Goal: Information Seeking & Learning: Understand process/instructions

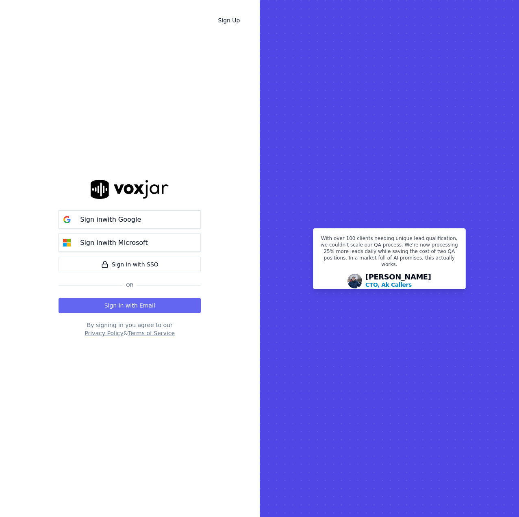
click at [111, 332] on button "Privacy Policy" at bounding box center [104, 333] width 39 height 8
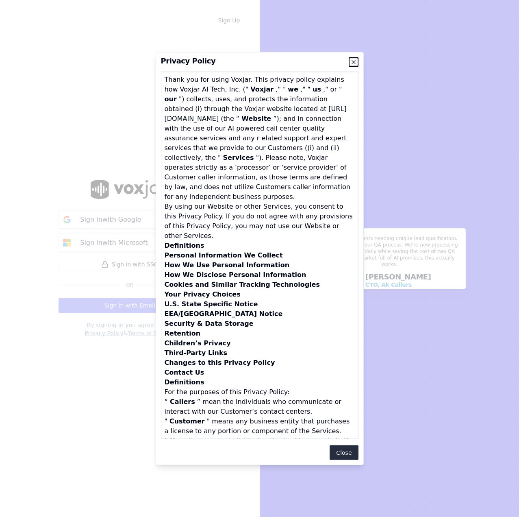
click at [353, 62] on icon "button" at bounding box center [353, 62] width 7 height 7
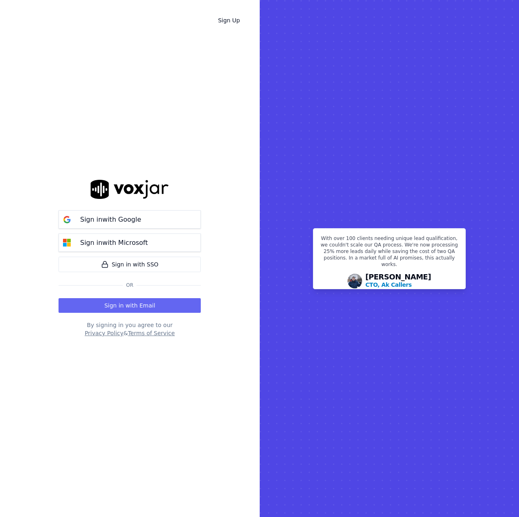
click at [107, 333] on button "Privacy Policy" at bounding box center [104, 333] width 39 height 8
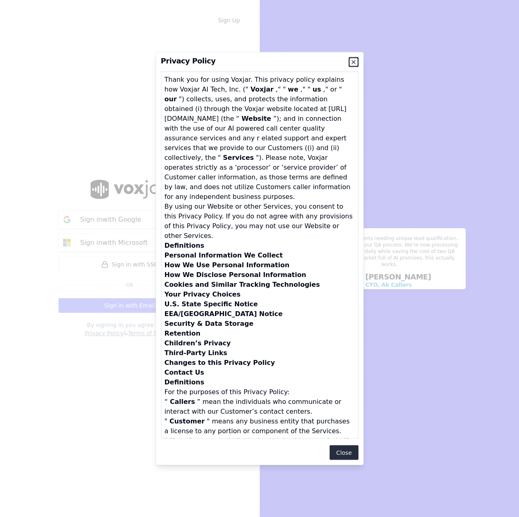
click at [354, 62] on icon "button" at bounding box center [353, 62] width 7 height 7
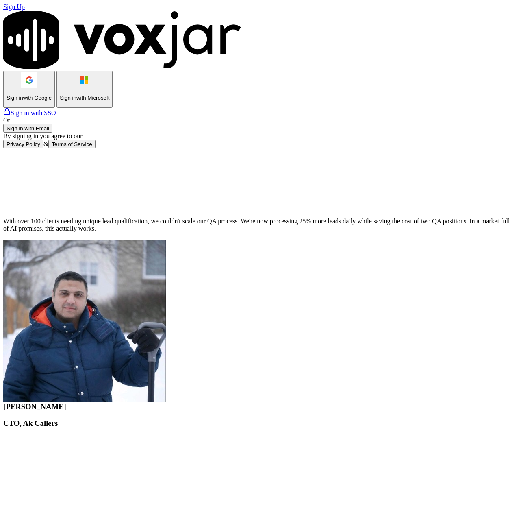
click at [43, 148] on button "Privacy Policy" at bounding box center [23, 144] width 40 height 9
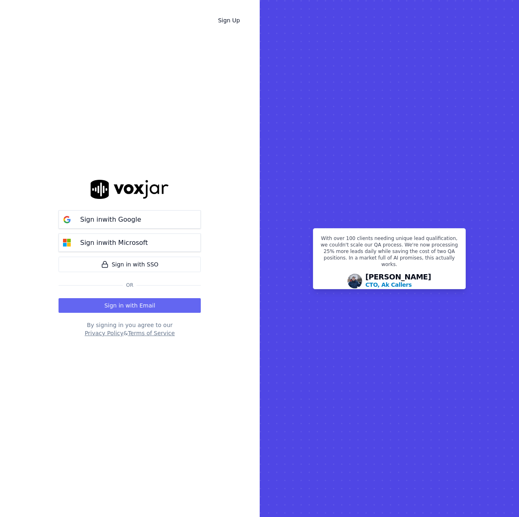
click at [102, 332] on button "Privacy Policy" at bounding box center [104, 333] width 39 height 8
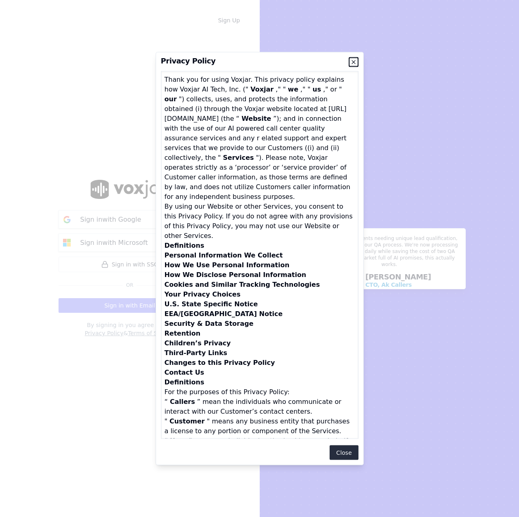
click at [352, 61] on icon "button" at bounding box center [353, 62] width 7 height 7
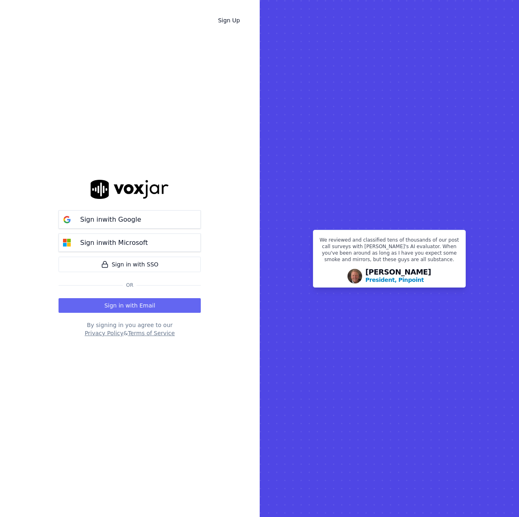
click at [108, 333] on button "Privacy Policy" at bounding box center [104, 333] width 39 height 8
